Goal: Information Seeking & Learning: Find specific page/section

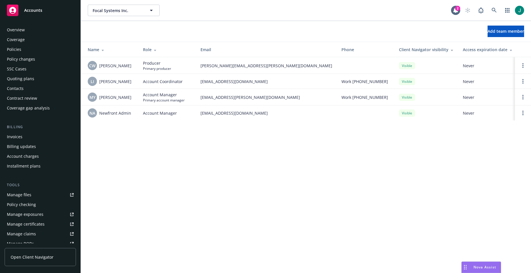
scroll to position [110, 0]
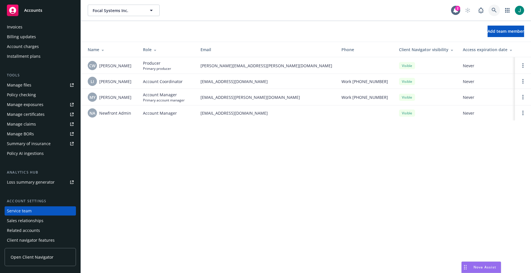
click at [496, 11] on icon at bounding box center [493, 10] width 5 height 5
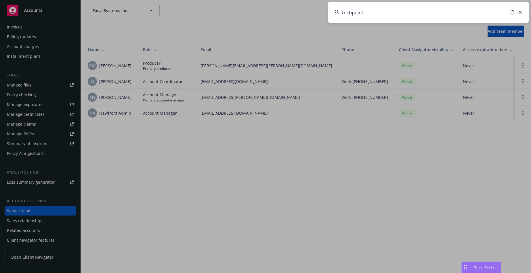
type input "techpoint"
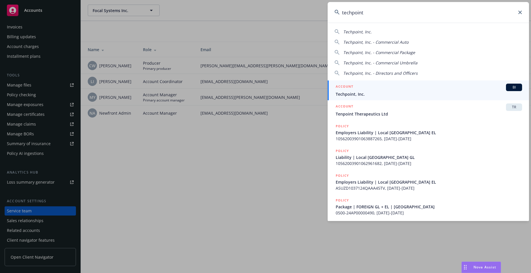
click at [372, 94] on span "Techpoint, Inc." at bounding box center [428, 94] width 186 height 6
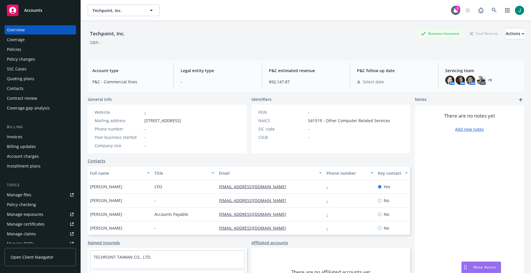
click at [11, 49] on div "Policies" at bounding box center [14, 49] width 14 height 9
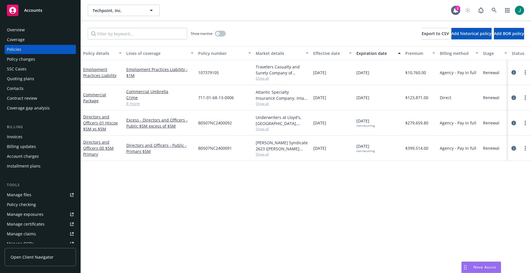
click at [513, 147] on icon "circleInformation" at bounding box center [513, 148] width 5 height 5
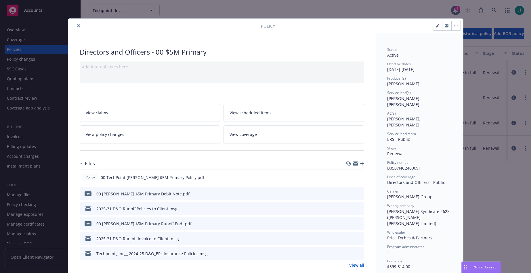
click at [77, 26] on icon "close" at bounding box center [78, 25] width 3 height 3
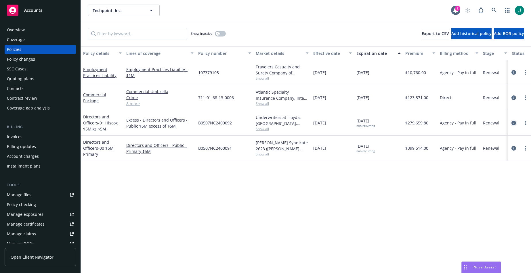
click at [514, 123] on icon "circleInformation" at bounding box center [513, 123] width 5 height 5
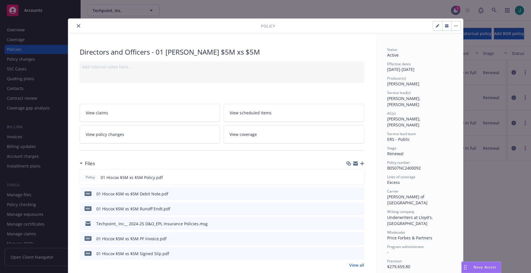
click at [79, 26] on button "close" at bounding box center [78, 25] width 7 height 7
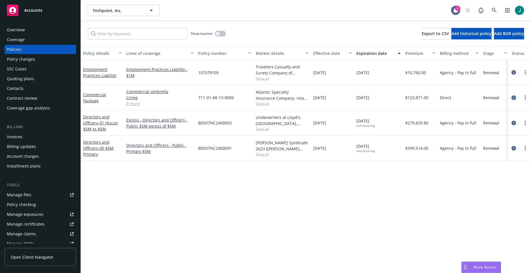
click at [513, 97] on icon "circleInformation" at bounding box center [513, 97] width 5 height 5
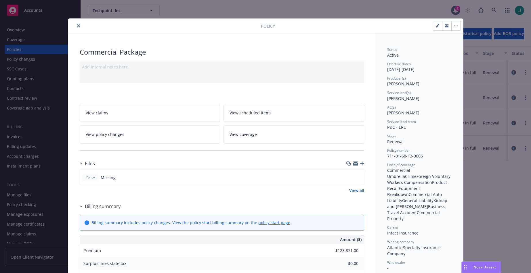
click at [77, 26] on icon "close" at bounding box center [78, 25] width 3 height 3
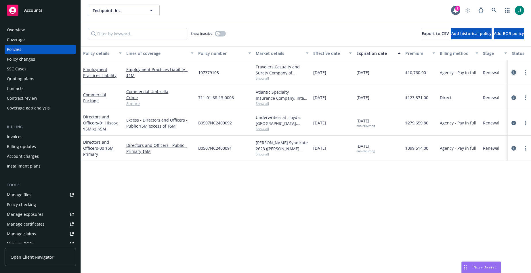
click at [513, 73] on icon "circleInformation" at bounding box center [513, 72] width 5 height 5
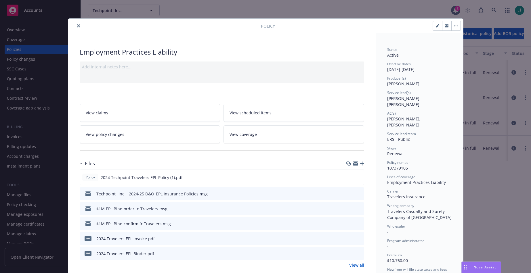
click at [75, 25] on button "close" at bounding box center [78, 25] width 7 height 7
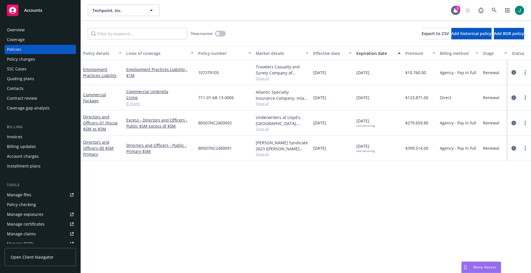
click at [511, 97] on icon "circleInformation" at bounding box center [513, 97] width 5 height 5
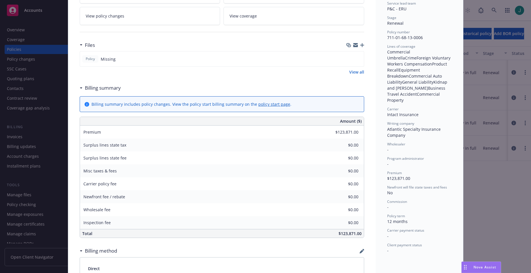
scroll to position [103, 0]
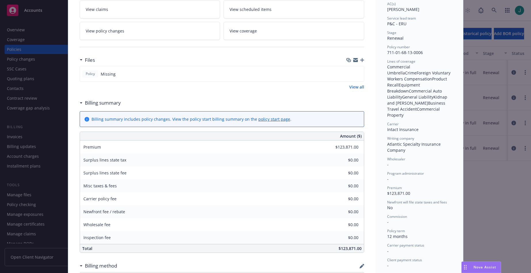
click at [351, 85] on link "View all" at bounding box center [356, 87] width 15 height 6
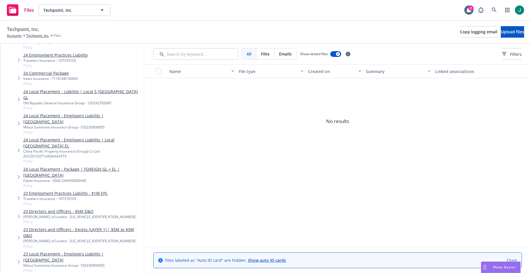
scroll to position [144, 0]
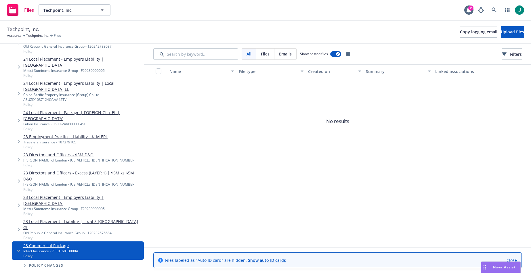
scroll to position [230, 0]
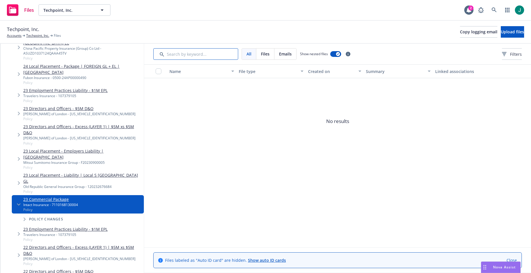
click at [176, 54] on input "Search by keyword..." at bounding box center [195, 53] width 85 height 11
click at [25, 218] on icon "Tree Example" at bounding box center [25, 219] width 2 height 3
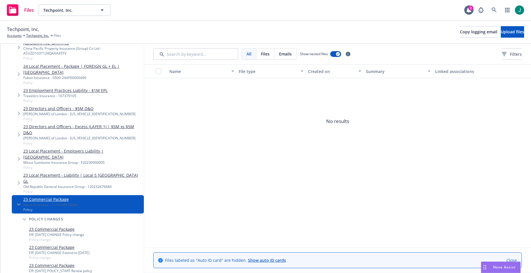
click at [57, 232] on div "Eff: [DATE] CHANGE Policy change" at bounding box center [56, 234] width 55 height 5
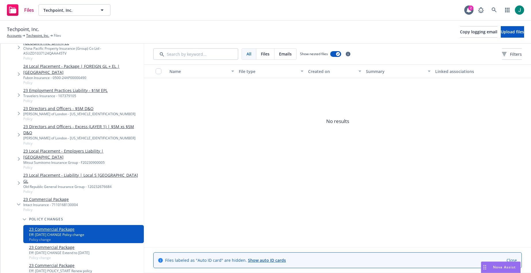
click at [50, 244] on link "23 Commercial Package" at bounding box center [59, 247] width 60 height 6
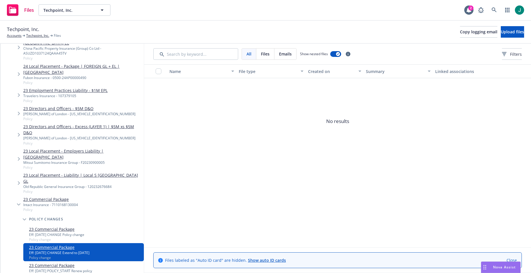
click at [57, 269] on div "Eff: [DATE] POLICY_START Renew policy" at bounding box center [60, 271] width 63 height 5
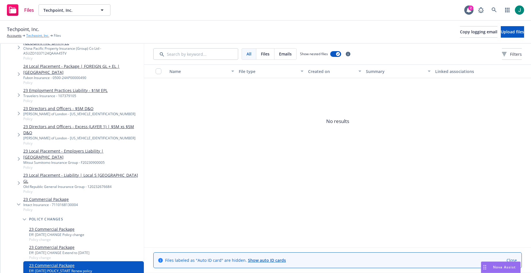
click at [37, 35] on link "Techpoint, Inc." at bounding box center [37, 35] width 23 height 5
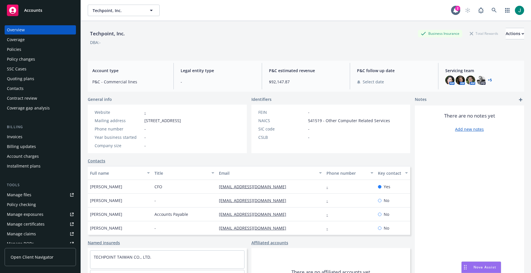
click at [20, 47] on div "Policies" at bounding box center [14, 49] width 14 height 9
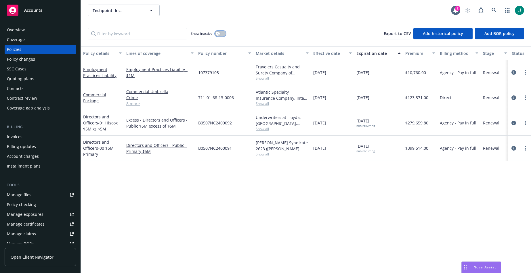
click at [218, 33] on icon "button" at bounding box center [217, 33] width 2 height 2
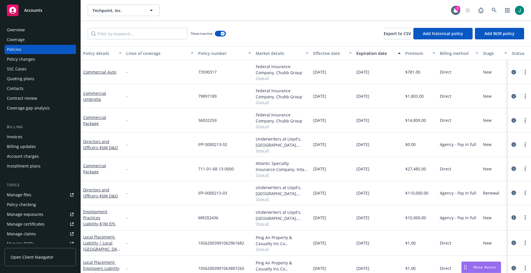
click at [376, 52] on div "Expiration date" at bounding box center [375, 53] width 38 height 6
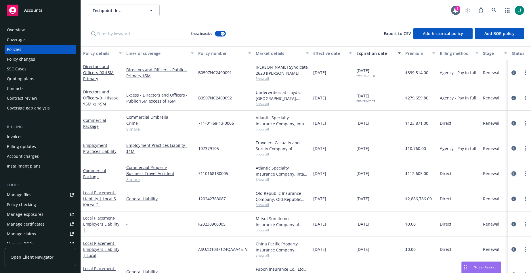
click at [511, 174] on icon "circleInformation" at bounding box center [513, 173] width 5 height 5
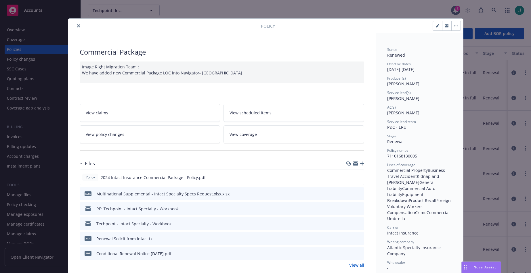
click at [77, 26] on icon "close" at bounding box center [78, 25] width 3 height 3
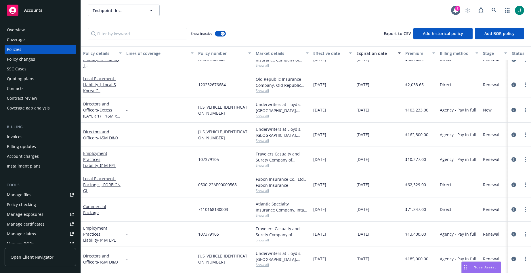
scroll to position [316, 0]
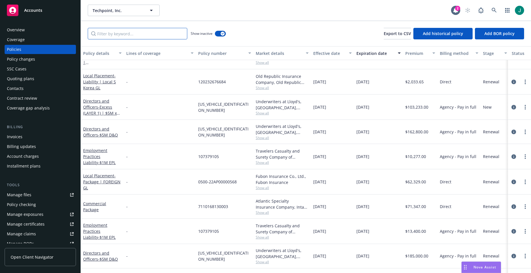
click at [108, 36] on input "Filter by keyword..." at bounding box center [137, 33] width 99 height 11
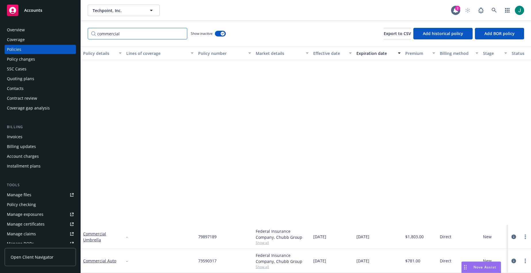
scroll to position [24, 0]
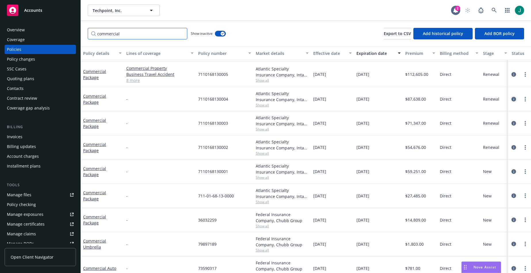
type input "commercial"
click at [511, 99] on icon "circleInformation" at bounding box center [513, 99] width 5 height 5
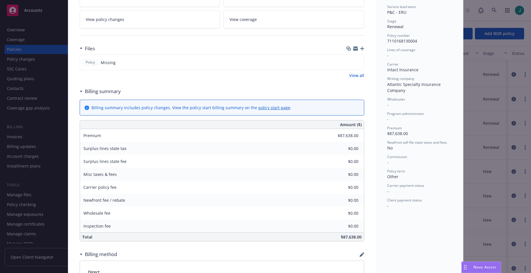
scroll to position [29, 0]
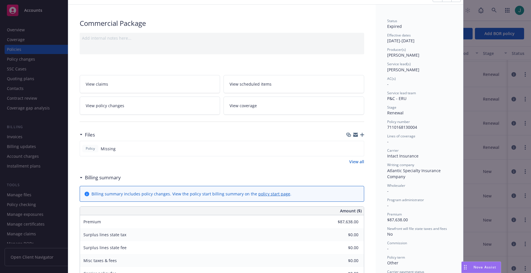
click at [355, 162] on link "View all" at bounding box center [356, 162] width 15 height 6
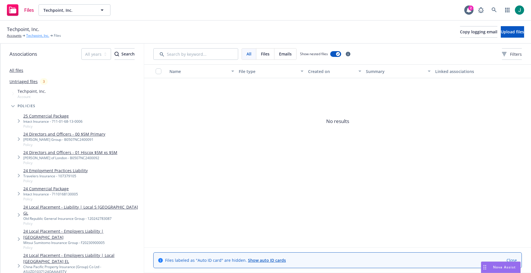
click at [36, 36] on link "Techpoint, Inc." at bounding box center [37, 35] width 23 height 5
